Goal: Task Accomplishment & Management: Manage account settings

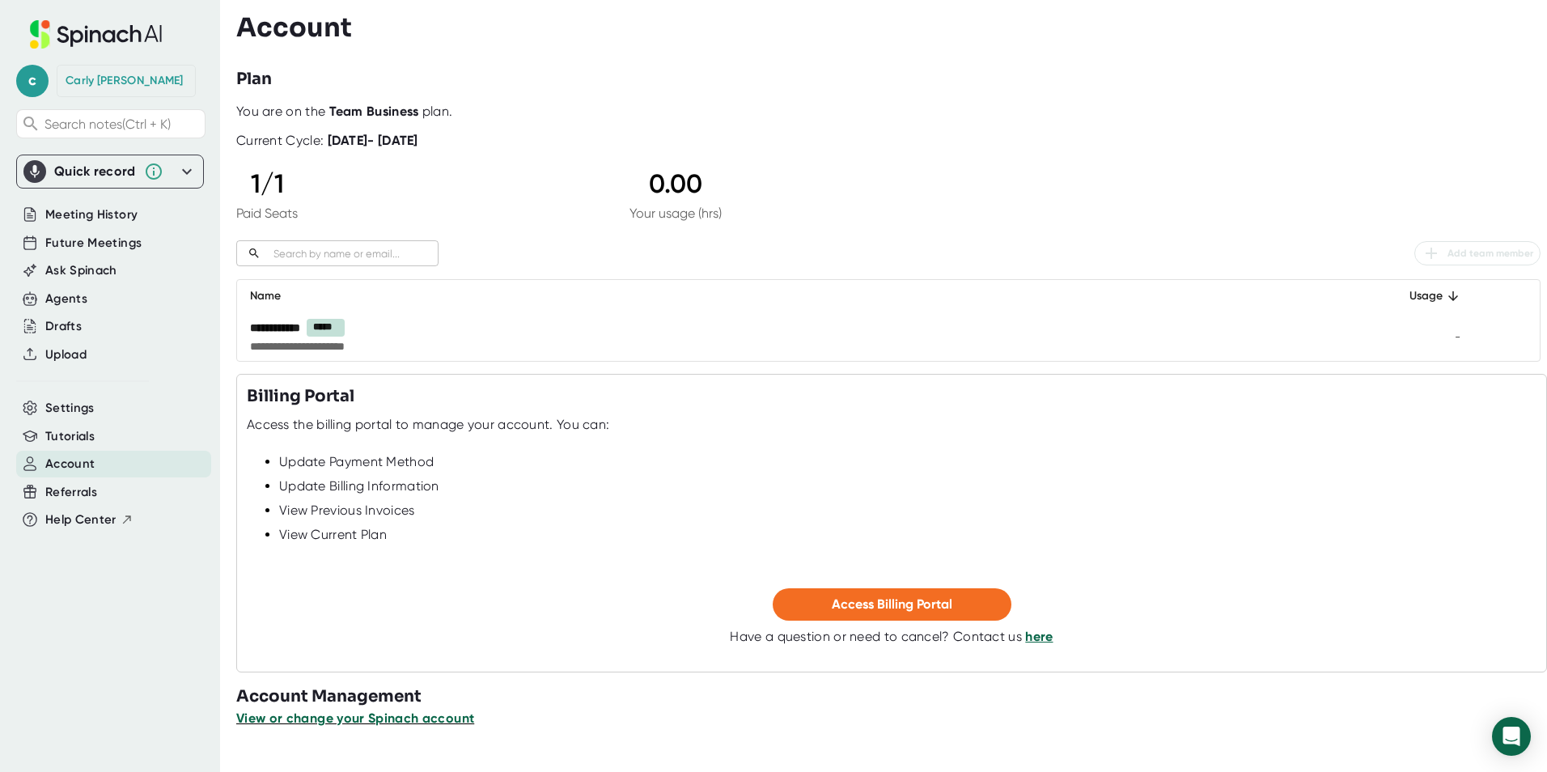
click at [387, 712] on span "View or change your Spinach account" at bounding box center [355, 717] width 238 height 15
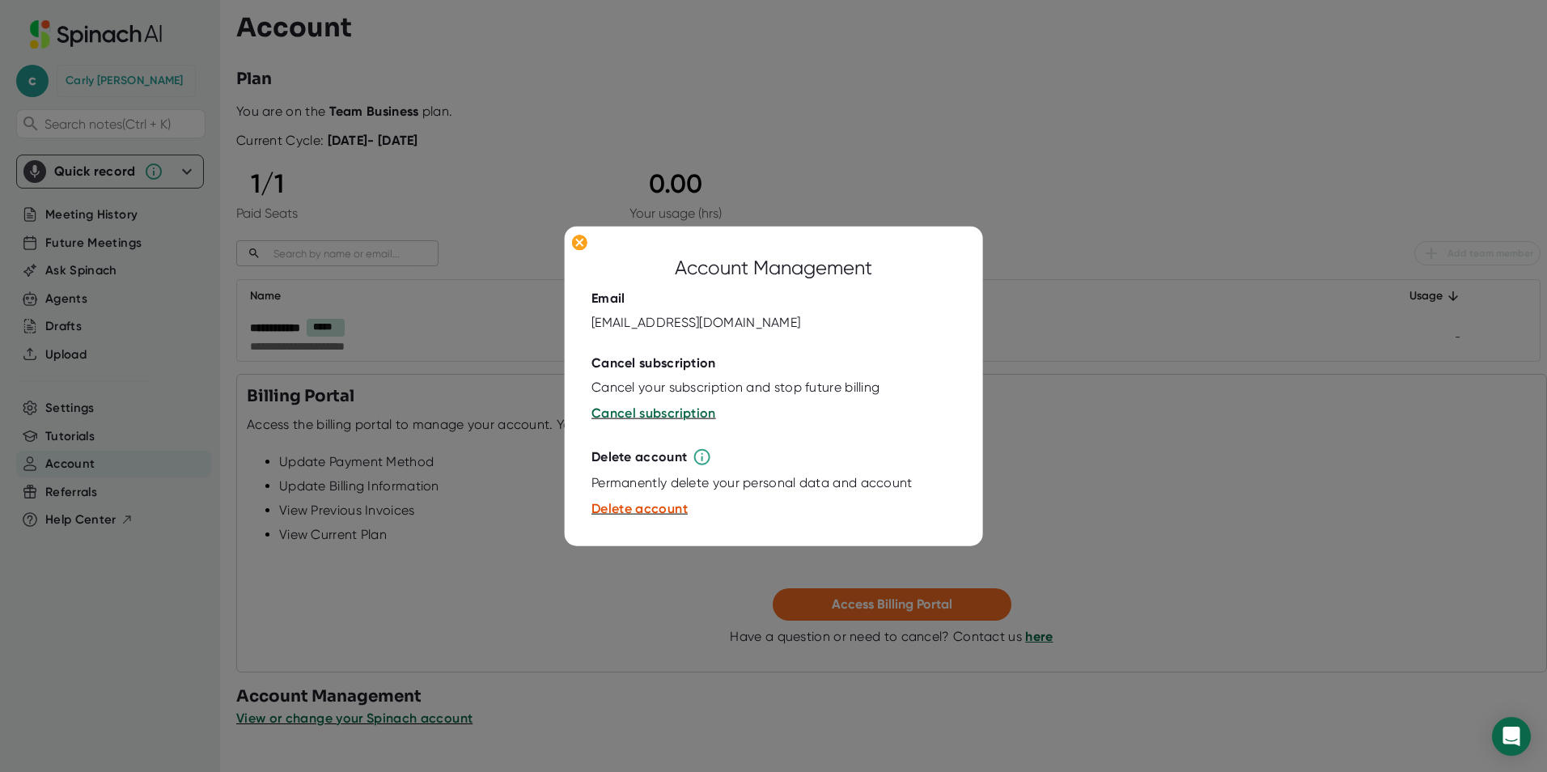
click at [1124, 310] on div at bounding box center [773, 386] width 1547 height 772
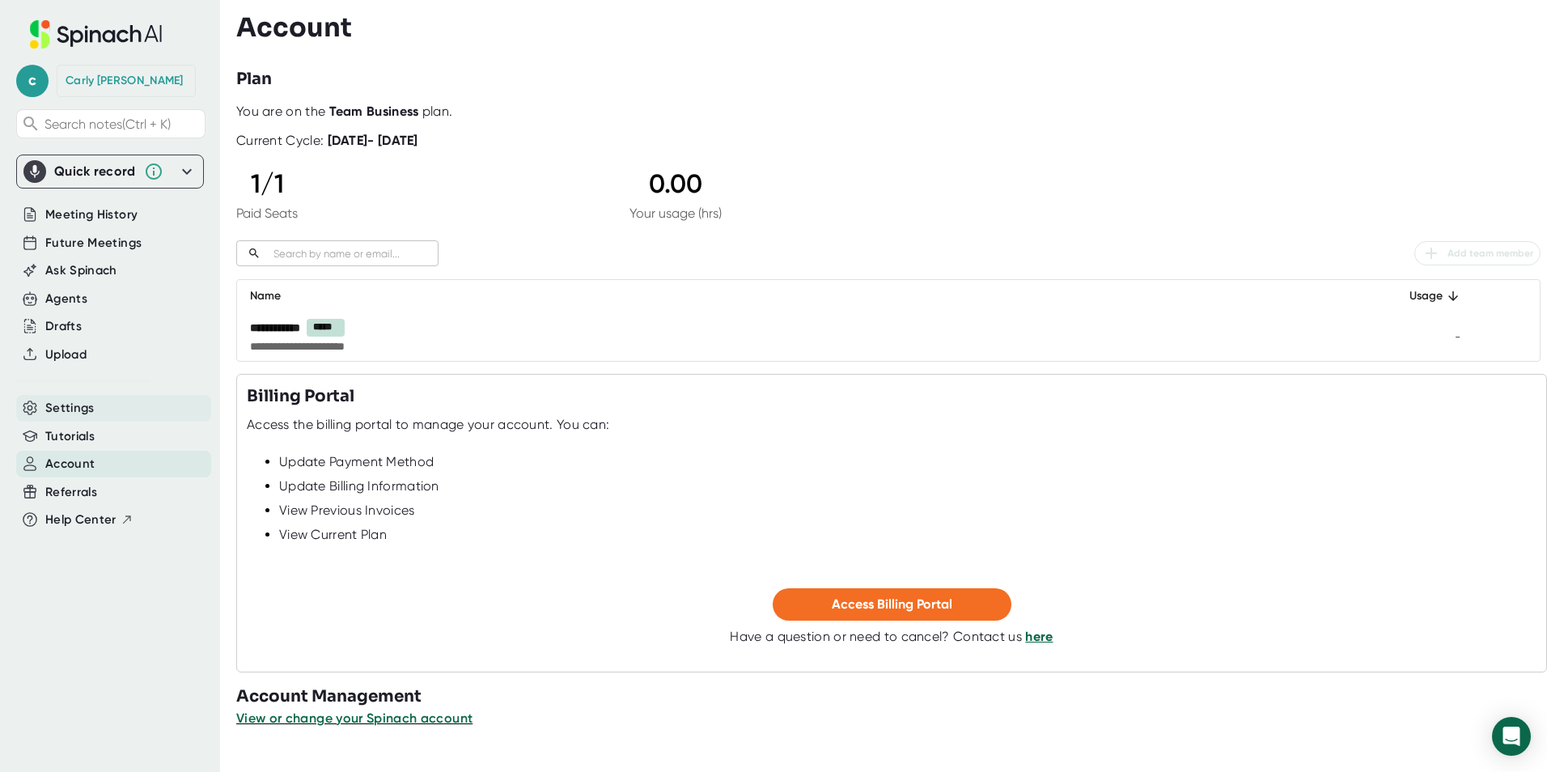
click at [83, 408] on span "Settings" at bounding box center [69, 408] width 49 height 19
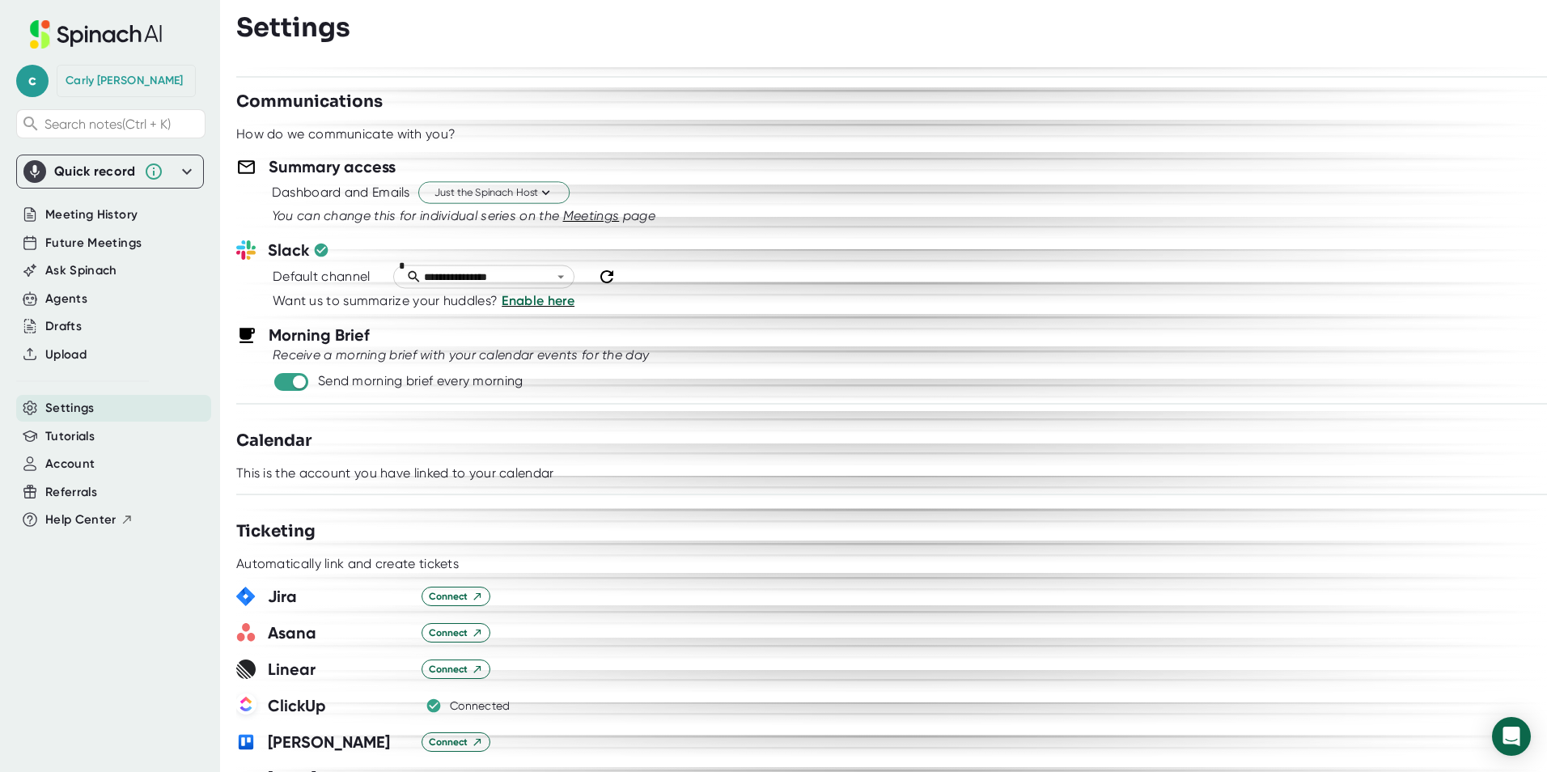
scroll to position [239, 0]
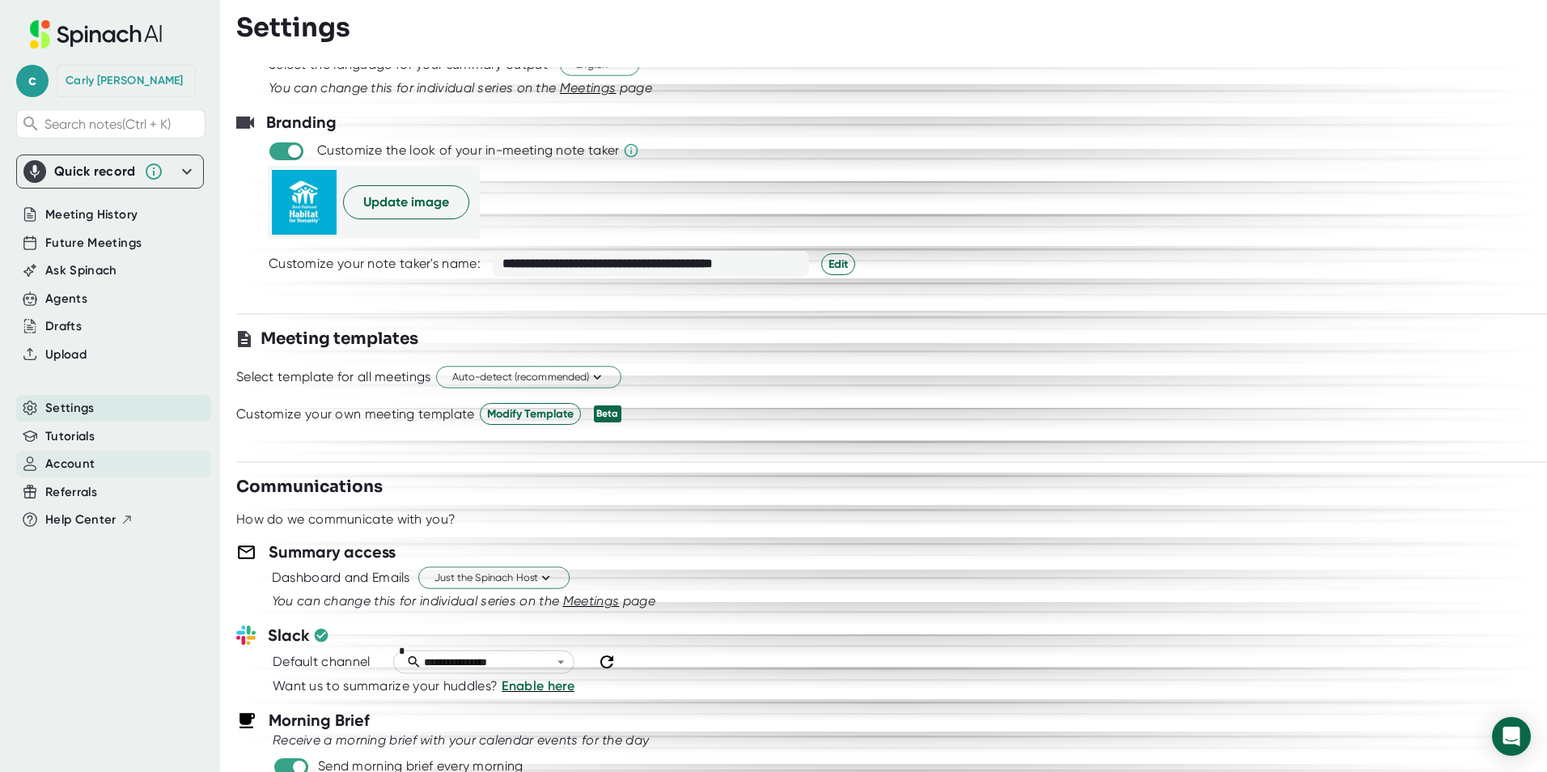
click at [85, 460] on span "Account" at bounding box center [69, 464] width 49 height 19
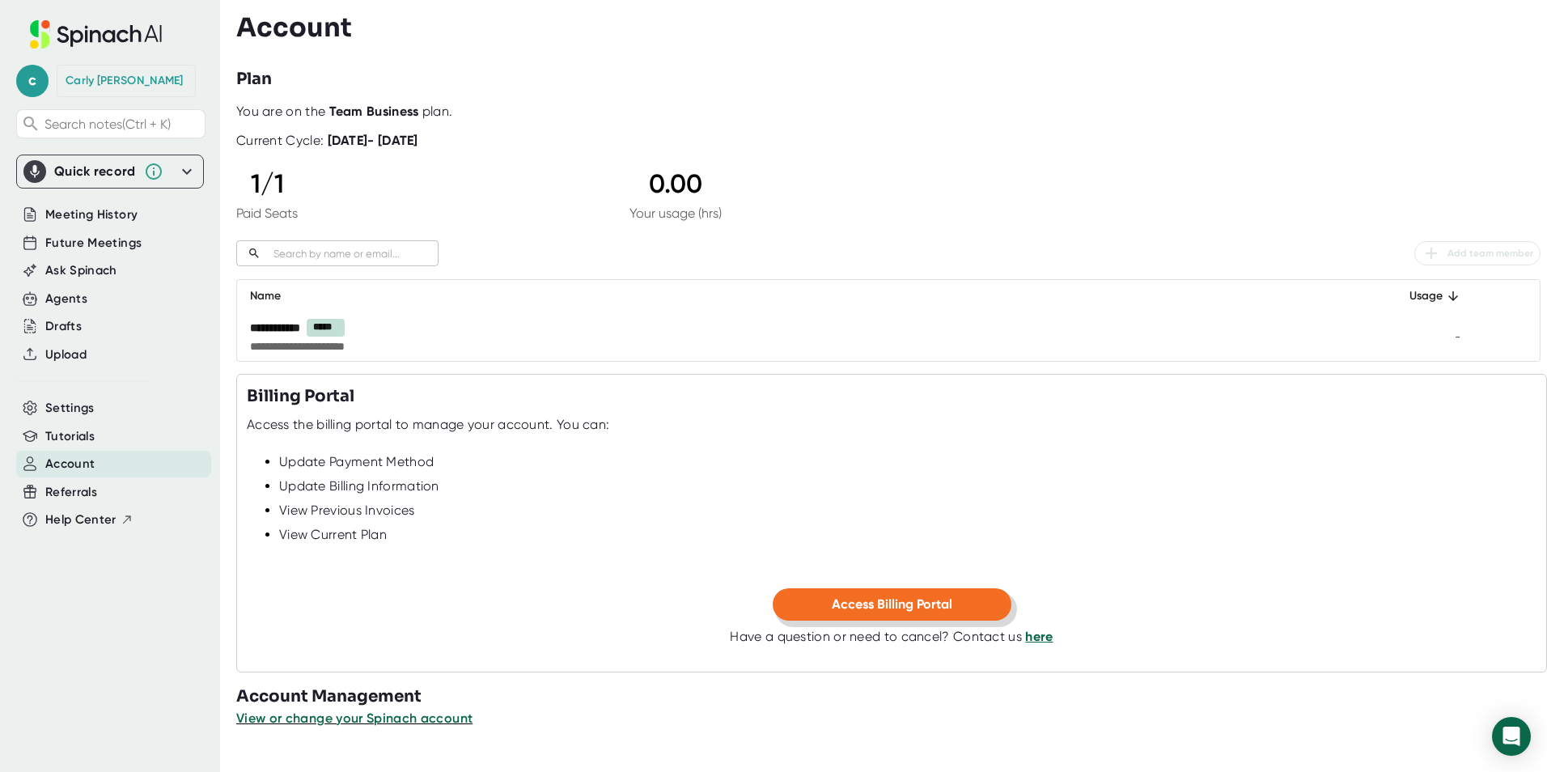
click at [872, 610] on span "Access Billing Portal" at bounding box center [892, 603] width 121 height 15
click at [863, 205] on div "**********" at bounding box center [888, 232] width 1304 height 257
click at [108, 406] on div "Settings" at bounding box center [113, 408] width 195 height 27
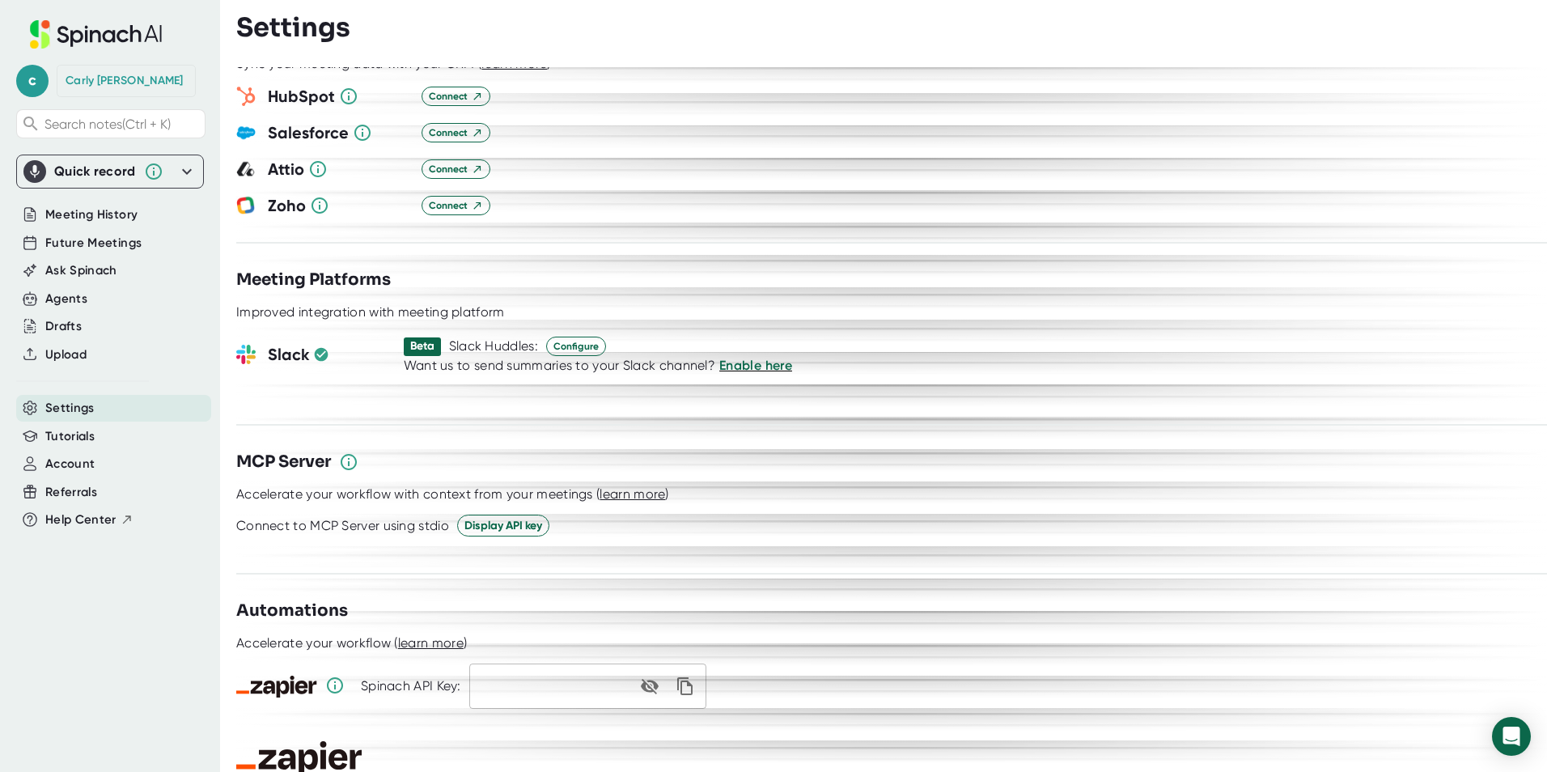
scroll to position [2103, 0]
